Goal: Check status: Check status

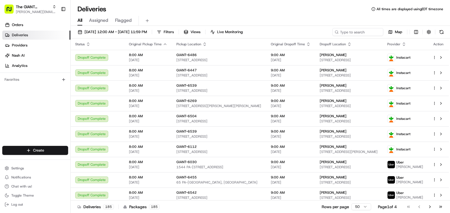
click at [279, 5] on div "Deliveries All times are displayed using EDT timezone" at bounding box center [260, 9] width 379 height 9
click at [174, 32] on span "Filters" at bounding box center [169, 31] width 10 height 5
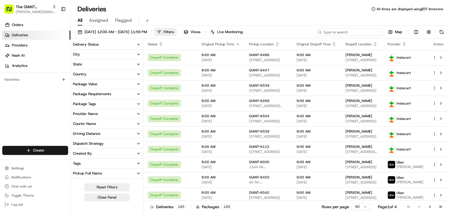
click at [350, 30] on input at bounding box center [349, 32] width 68 height 8
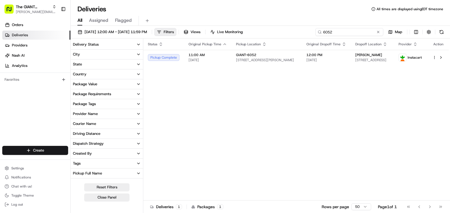
type input "6052"
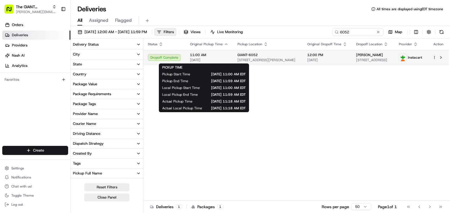
click at [223, 58] on span "[DATE]" at bounding box center [209, 60] width 38 height 5
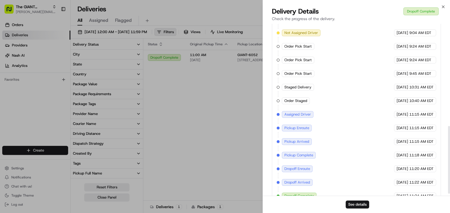
scroll to position [264, 0]
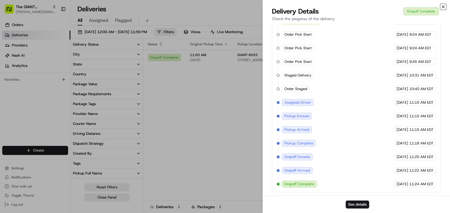
click at [445, 6] on icon "button" at bounding box center [443, 7] width 5 height 5
